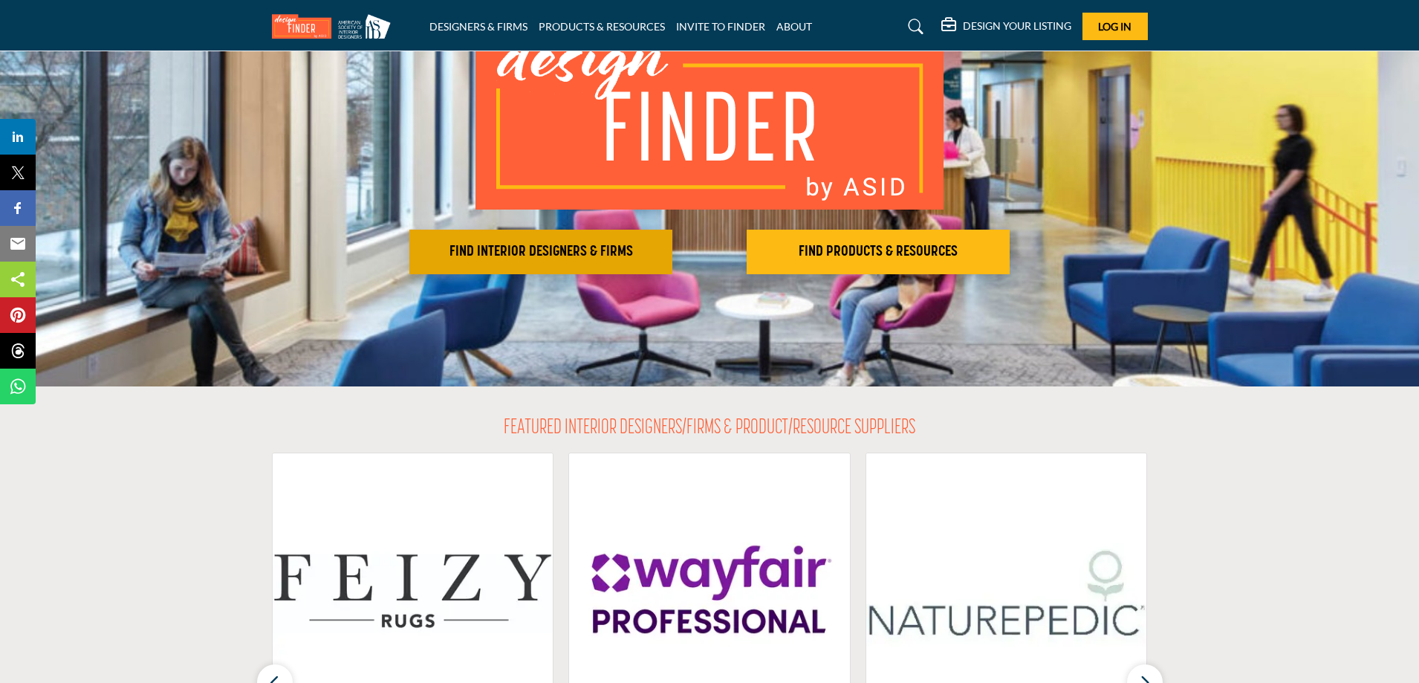
scroll to position [149, 0]
click at [521, 249] on h2 "FIND INTERIOR DESIGNERS & FIRMS" at bounding box center [541, 251] width 254 height 18
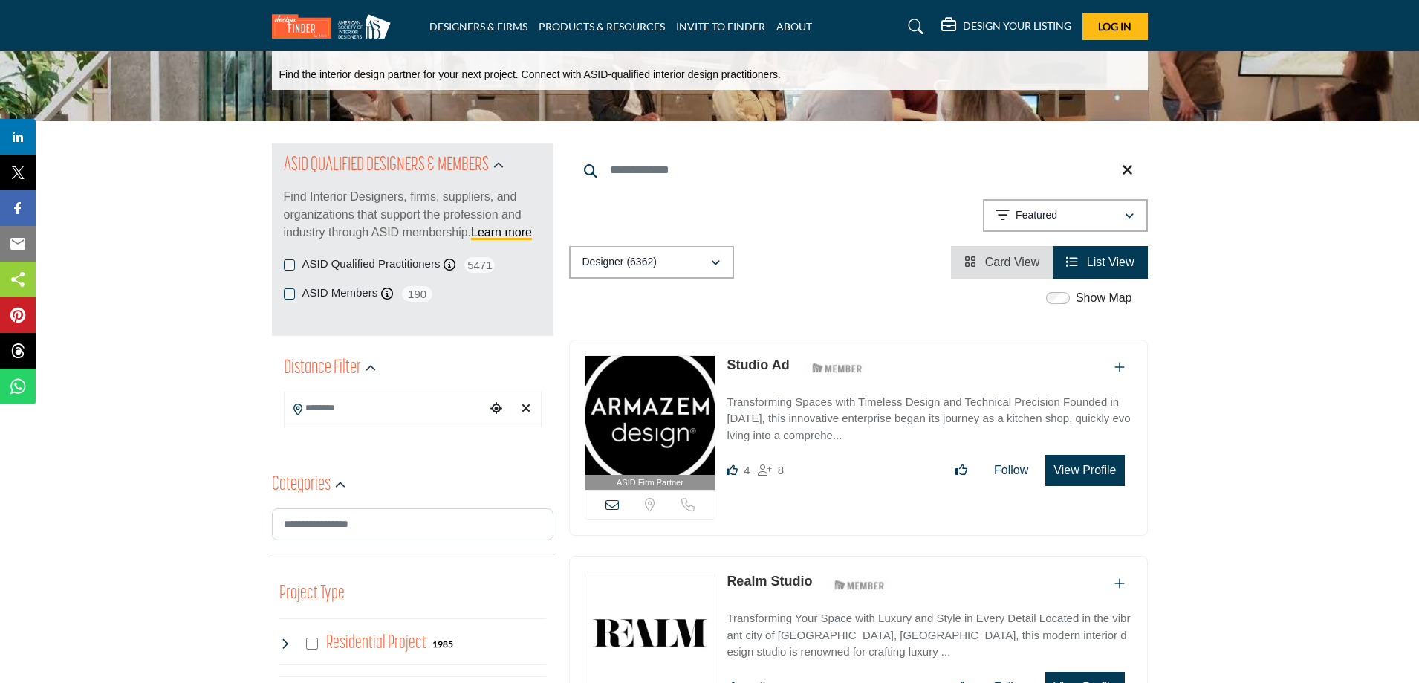
scroll to position [74, 0]
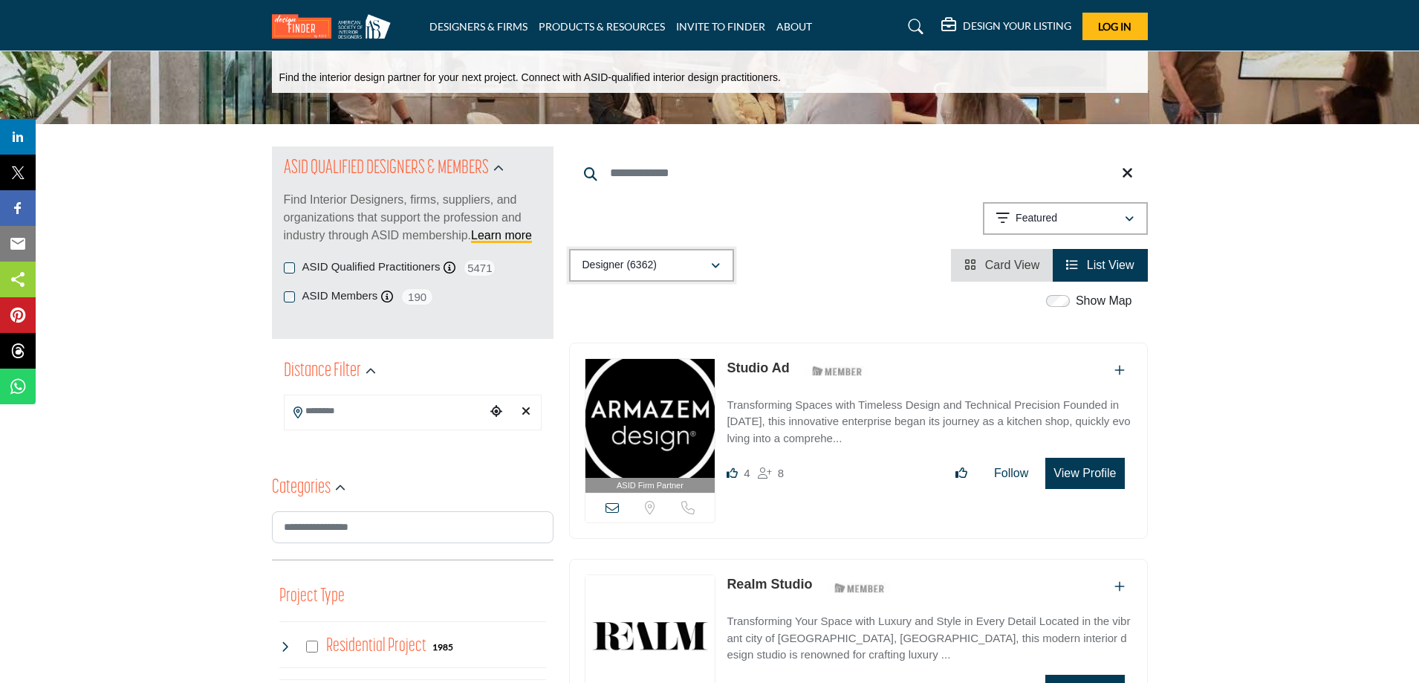
click at [713, 267] on icon "button" at bounding box center [715, 266] width 9 height 10
click at [407, 422] on input "Search Location" at bounding box center [385, 411] width 201 height 29
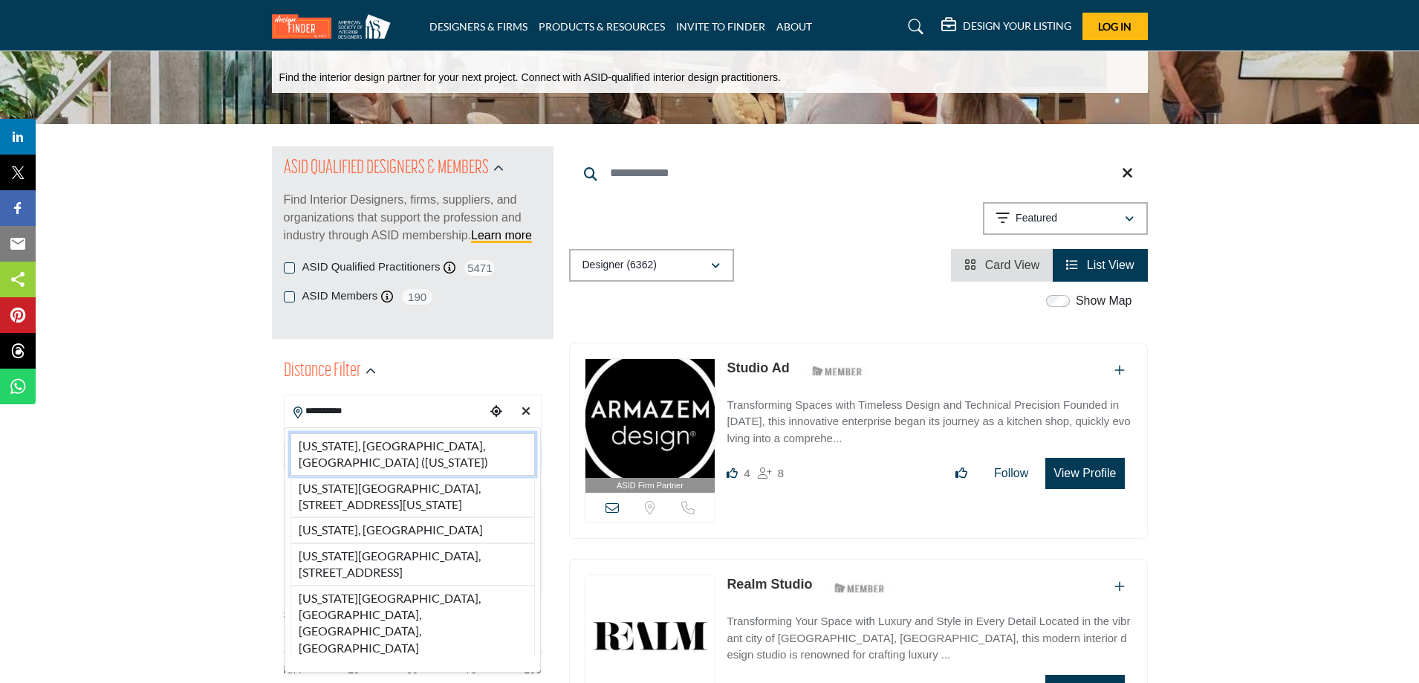
click at [404, 442] on li "Washington, DC, USA (District of Columbia)" at bounding box center [412, 454] width 244 height 42
type input "**********"
type input "***"
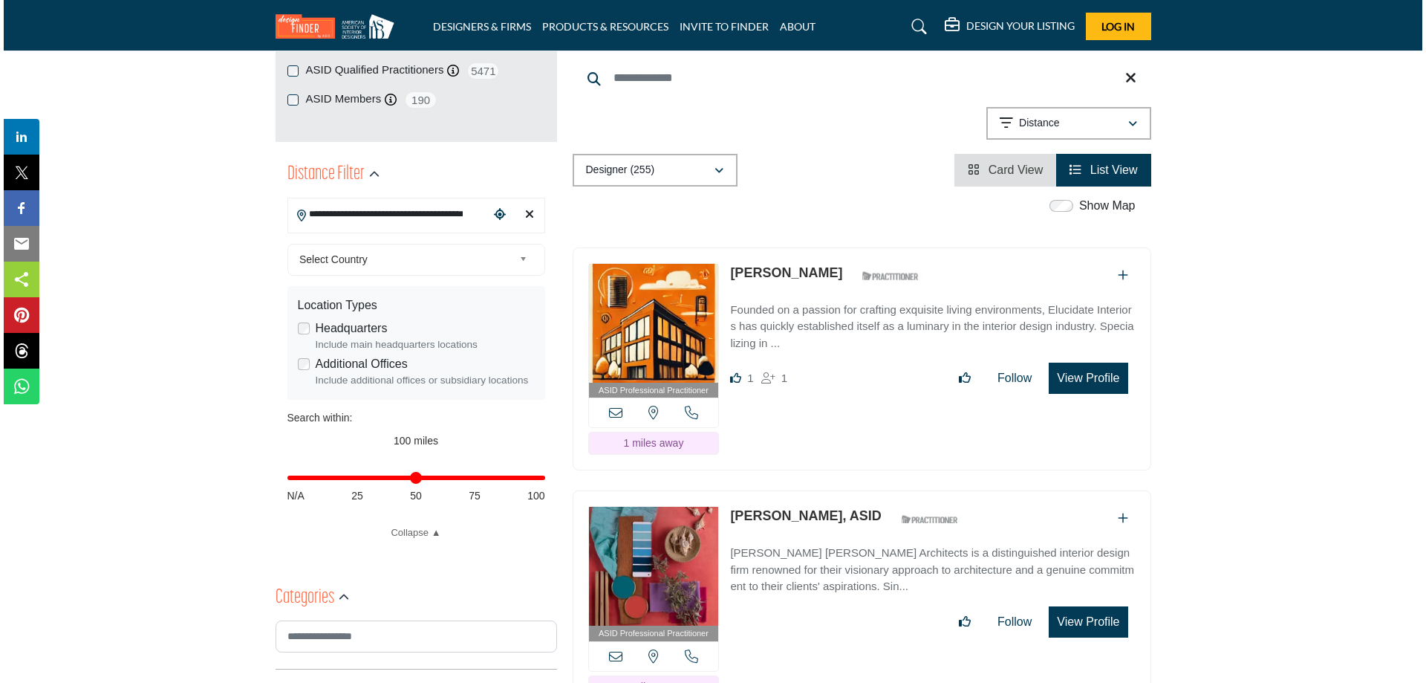
scroll to position [297, 0]
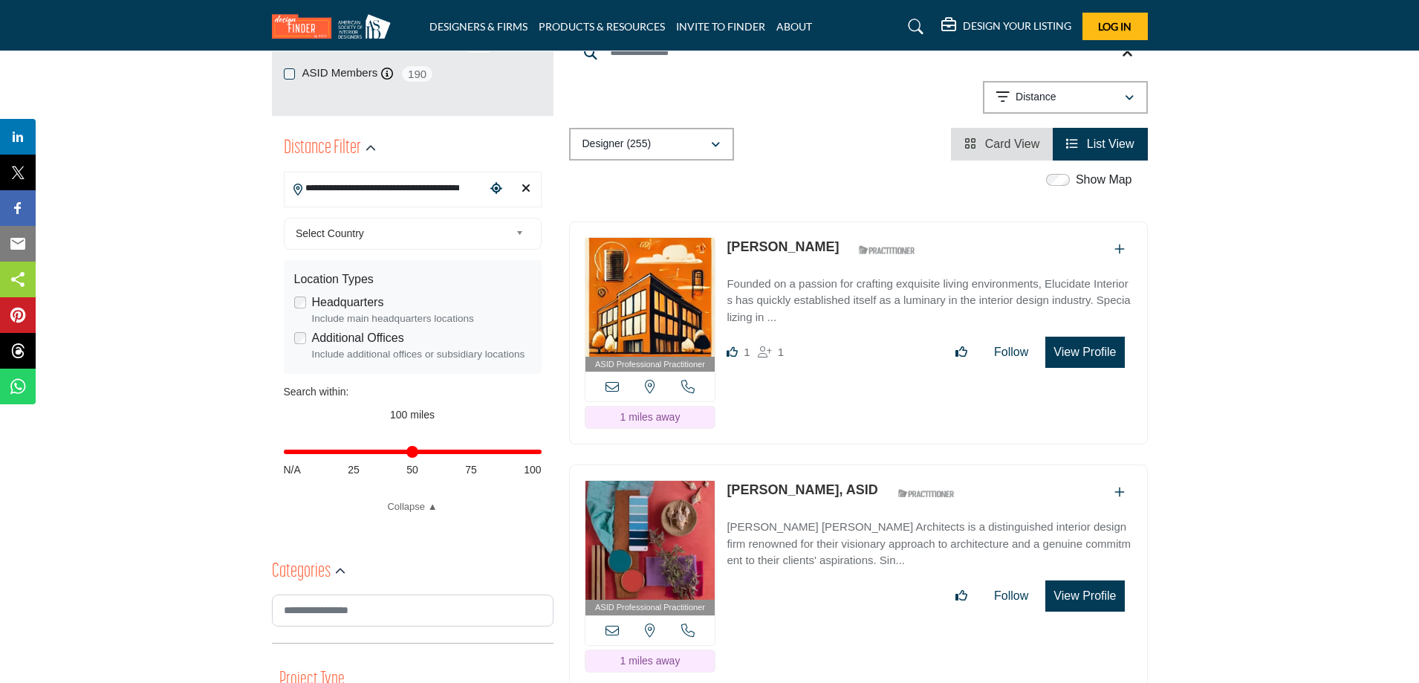
drag, startPoint x: 1087, startPoint y: 314, endPoint x: 1069, endPoint y: 320, distance: 19.0
click at [1069, 337] on button "View Profile" at bounding box center [1084, 352] width 79 height 31
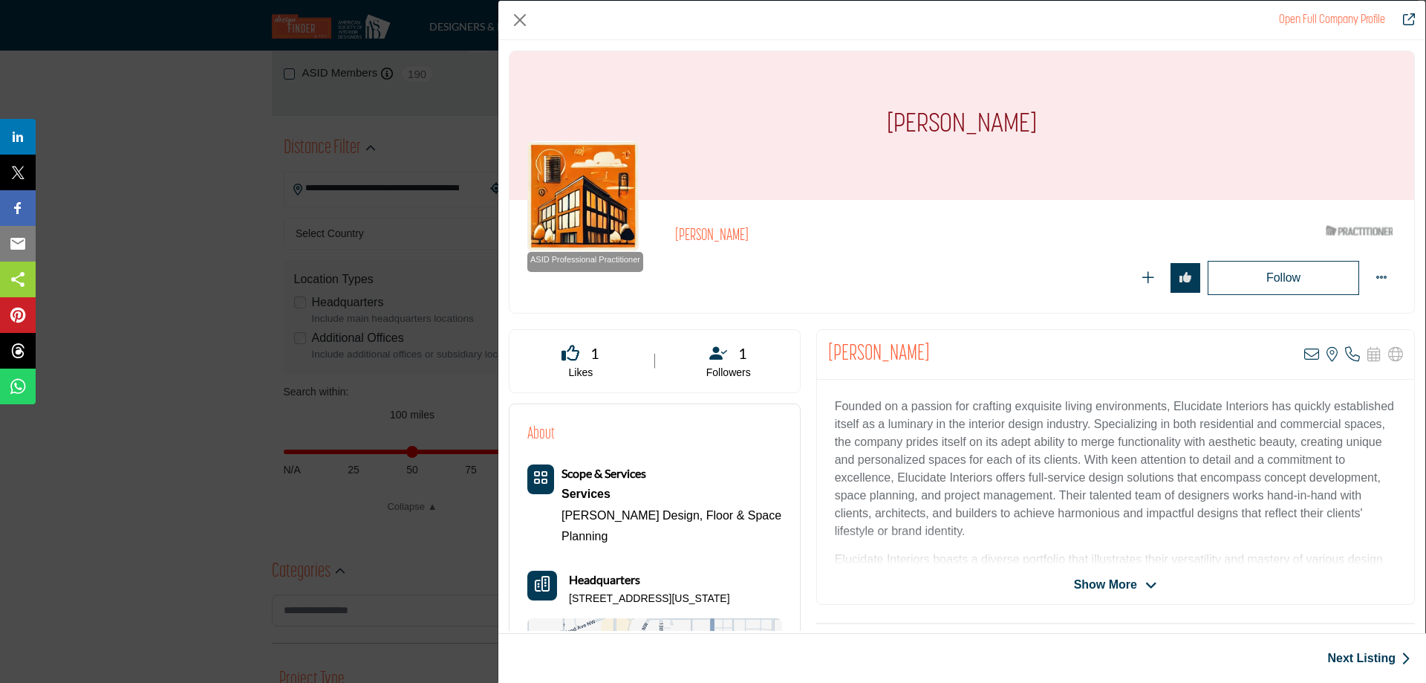
click at [1146, 581] on icon "Company Data Modal" at bounding box center [1152, 585] width 12 height 13
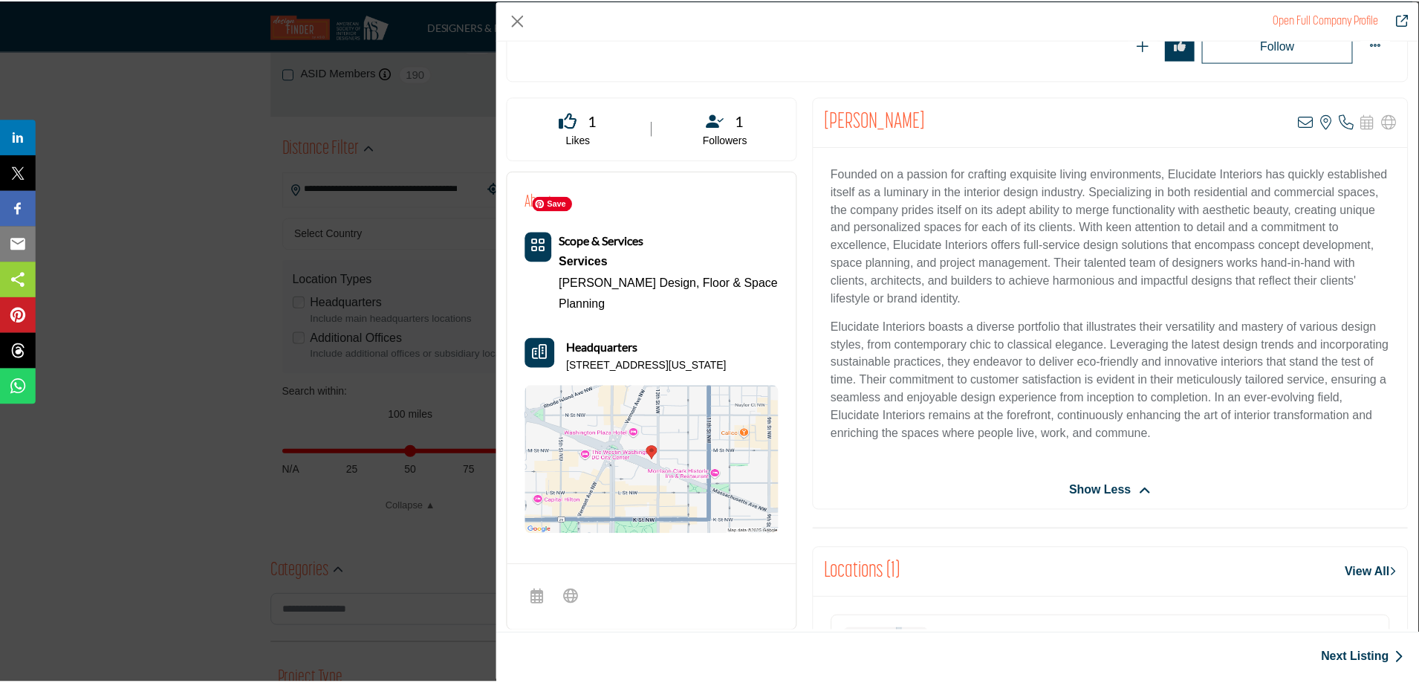
scroll to position [218, 0]
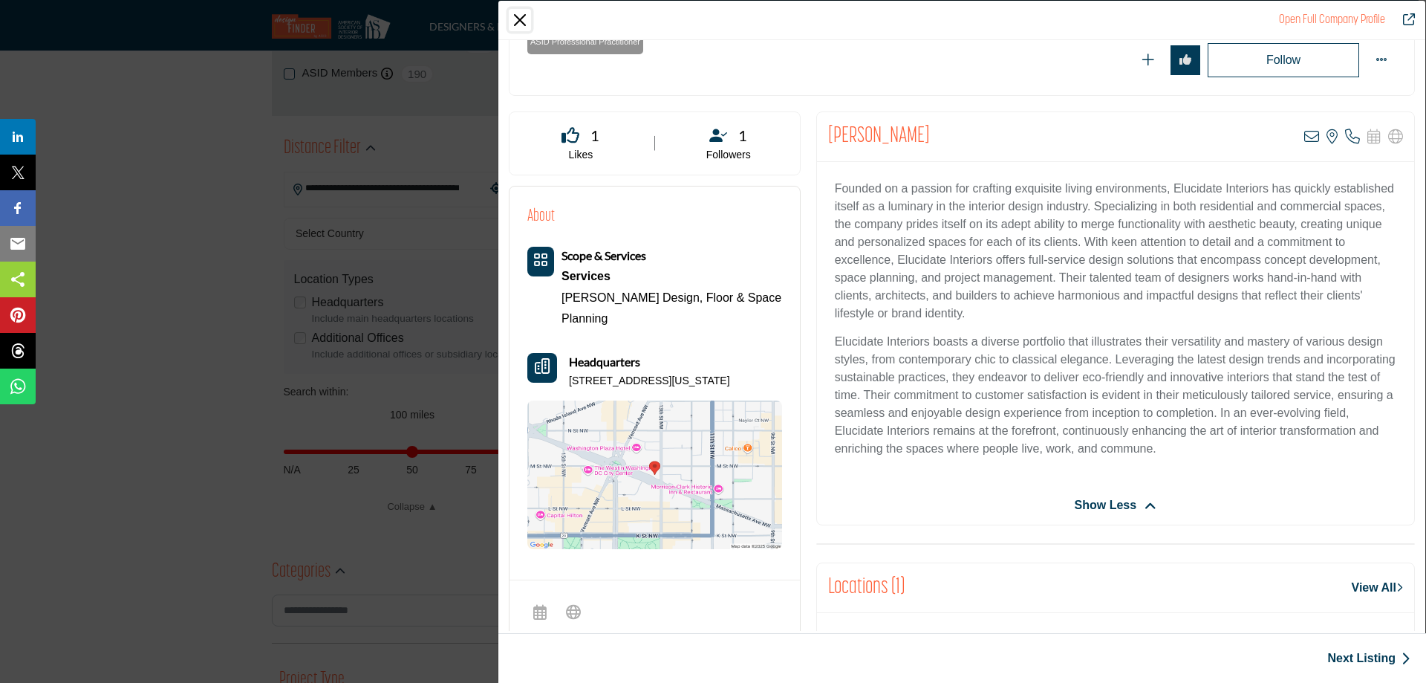
click at [519, 20] on button "Close" at bounding box center [520, 20] width 22 height 22
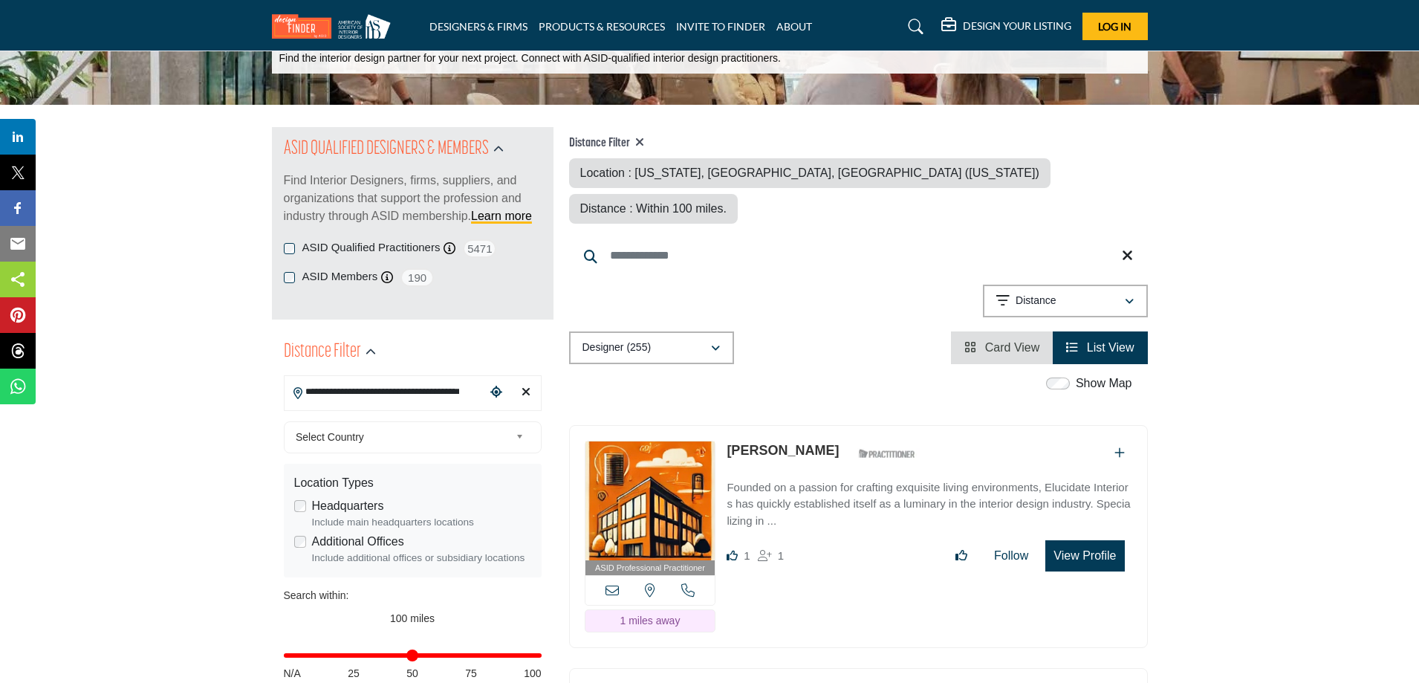
scroll to position [0, 0]
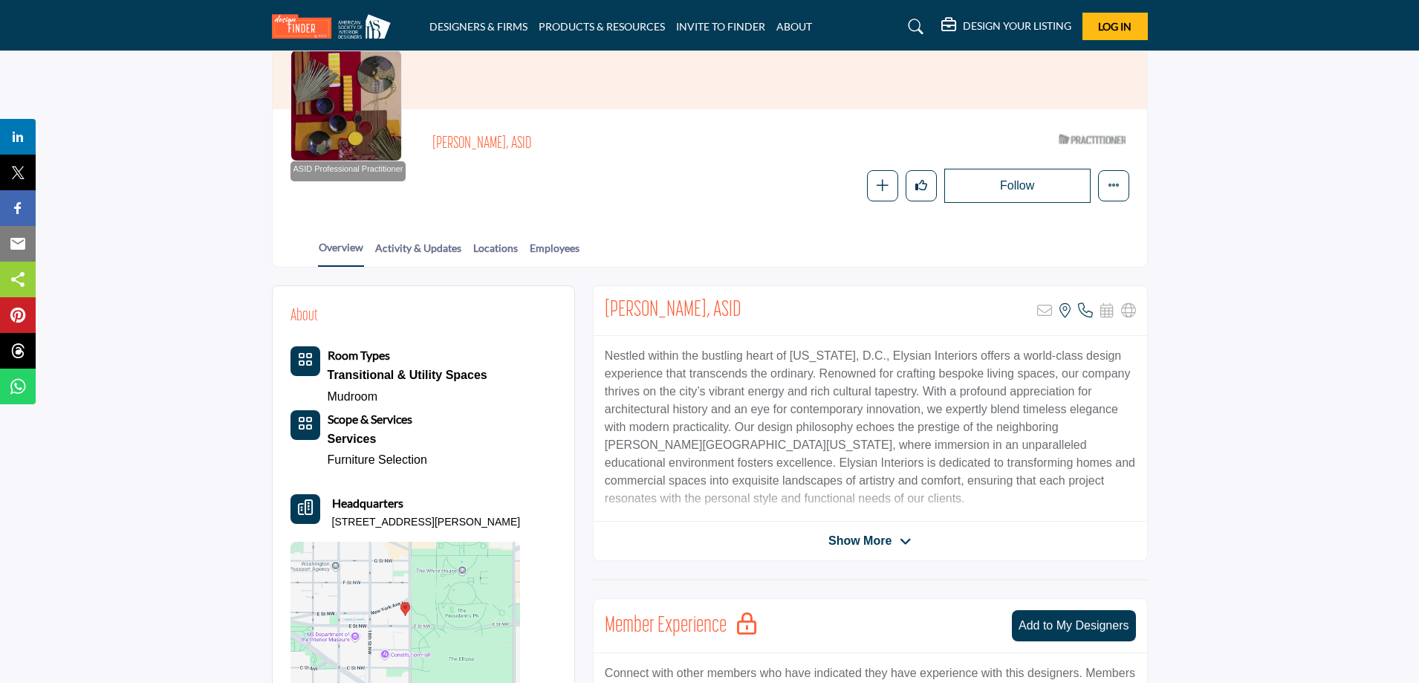
scroll to position [223, 0]
